Goal: Information Seeking & Learning: Check status

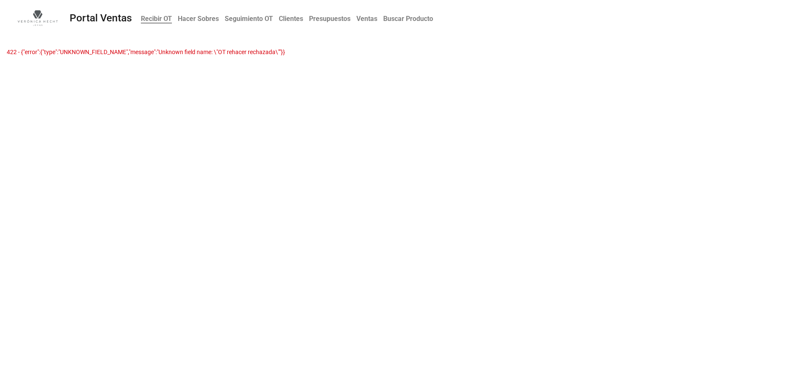
click at [232, 18] on b "Seguimiento OT" at bounding box center [249, 19] width 48 height 8
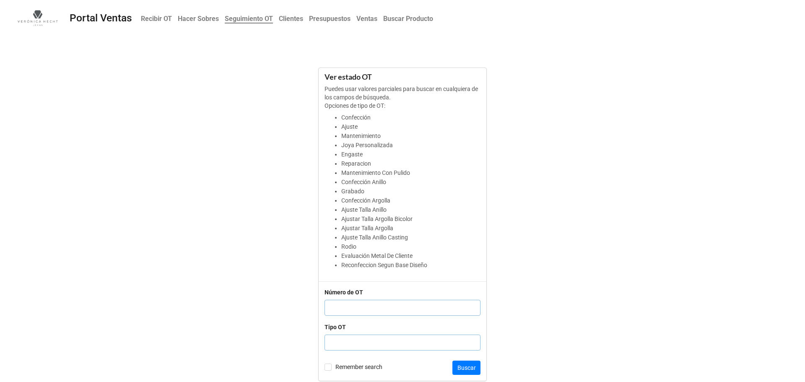
click at [358, 311] on input "text" at bounding box center [402, 308] width 156 height 16
type input "13759"
click at [467, 368] on button "Buscar" at bounding box center [466, 367] width 28 height 14
click at [340, 308] on input "text" at bounding box center [402, 308] width 156 height 16
type input "13763"
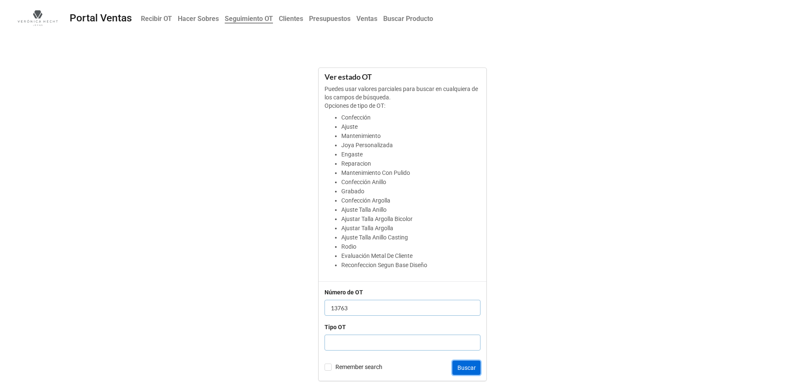
click at [467, 367] on button "Buscar" at bounding box center [466, 367] width 28 height 14
